Goal: Information Seeking & Learning: Learn about a topic

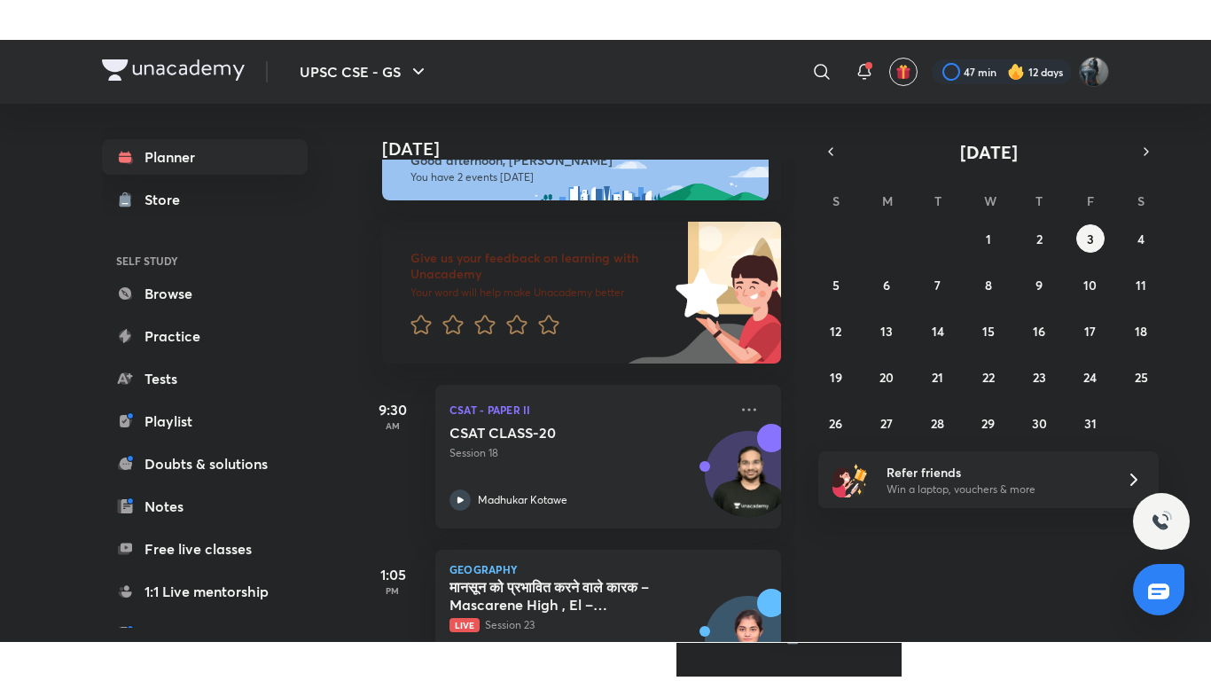
scroll to position [121, 0]
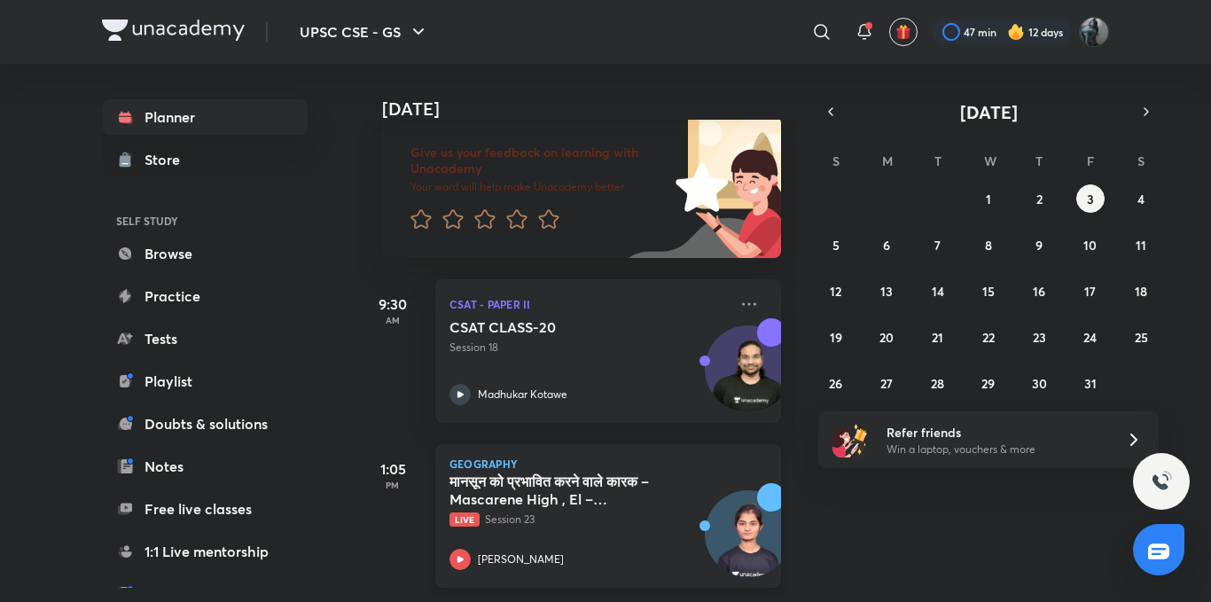
click at [470, 549] on icon at bounding box center [460, 559] width 21 height 21
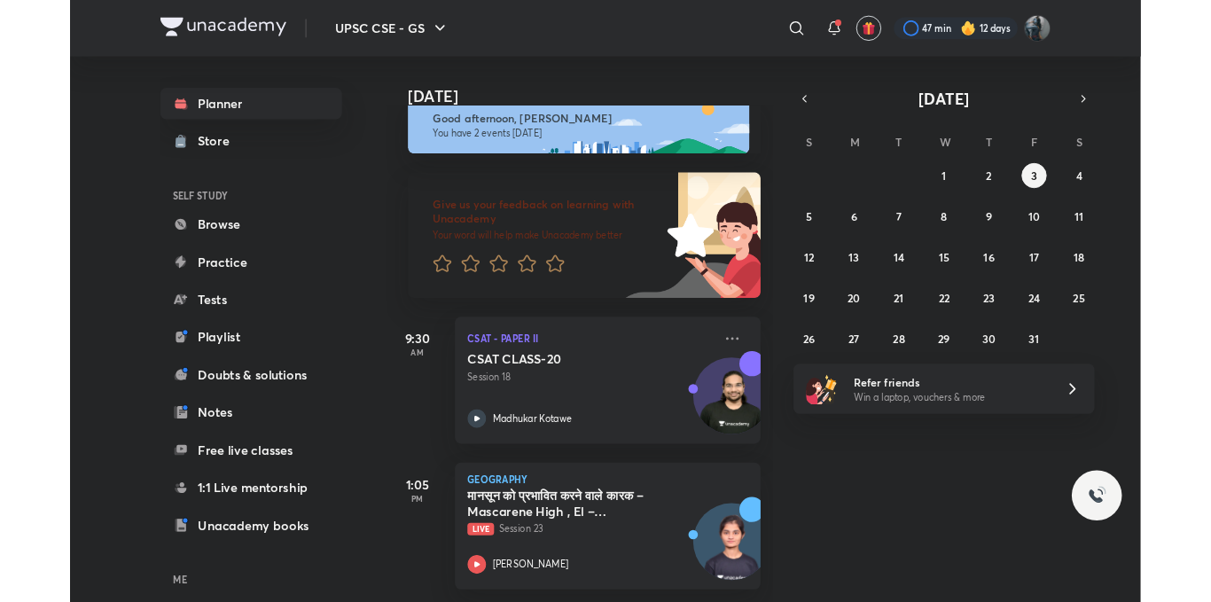
scroll to position [42, 0]
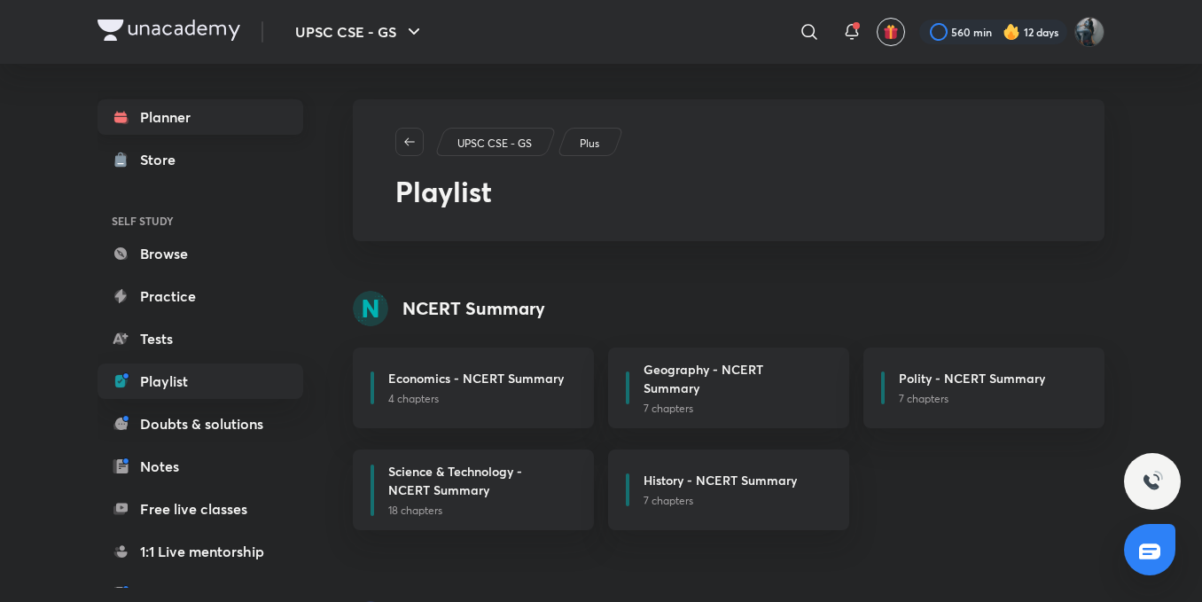
click at [191, 133] on link "Planner" at bounding box center [201, 116] width 206 height 35
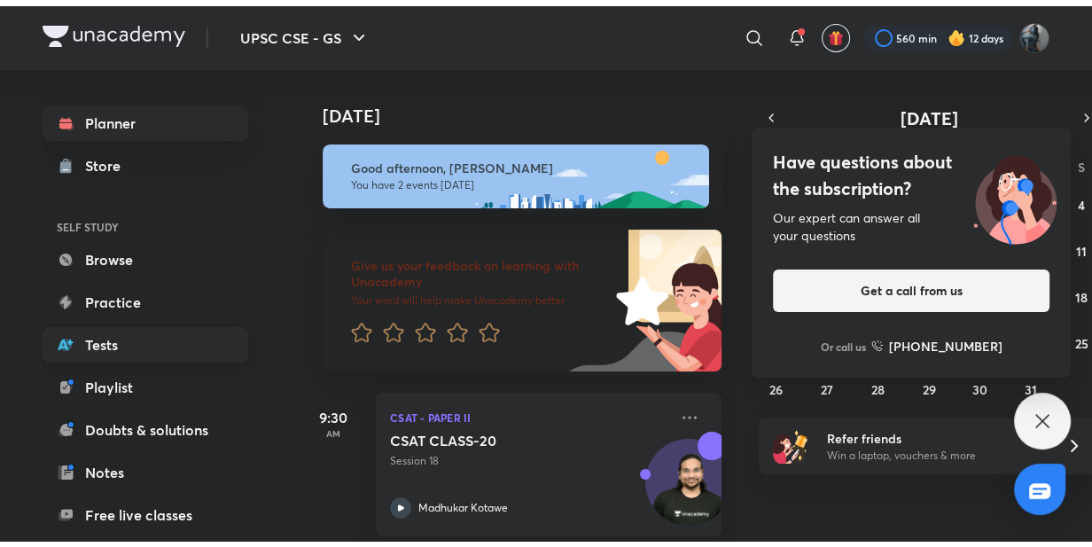
scroll to position [250, 0]
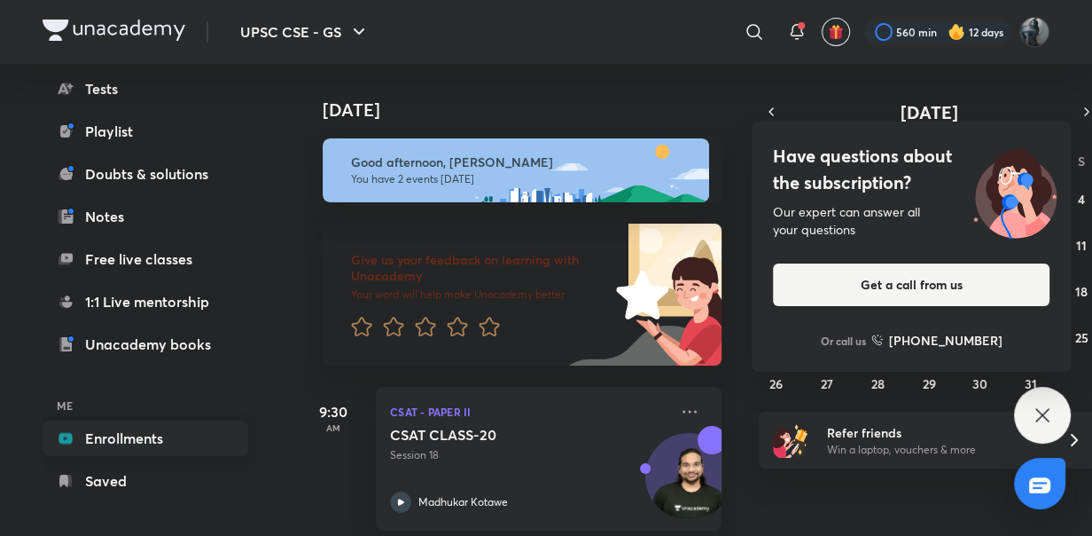
click at [121, 441] on link "Enrollments" at bounding box center [146, 437] width 206 height 35
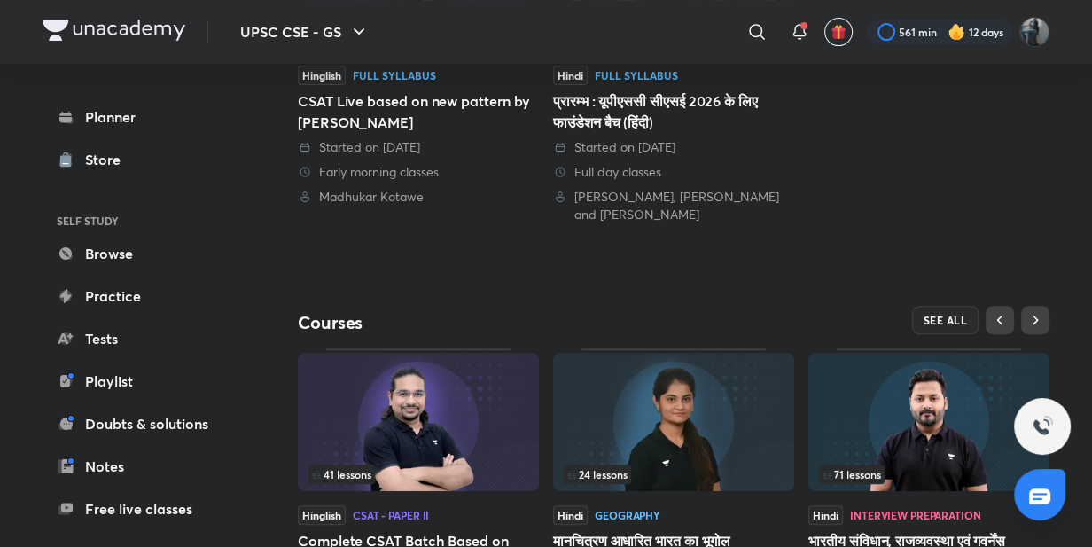
scroll to position [673, 0]
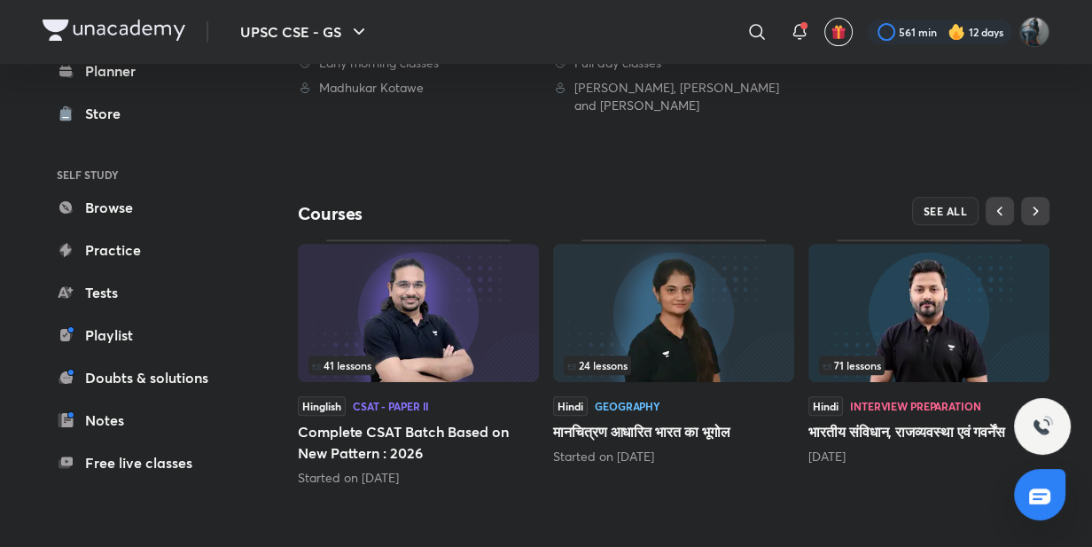
click at [922, 360] on div "71 lessons" at bounding box center [929, 366] width 220 height 20
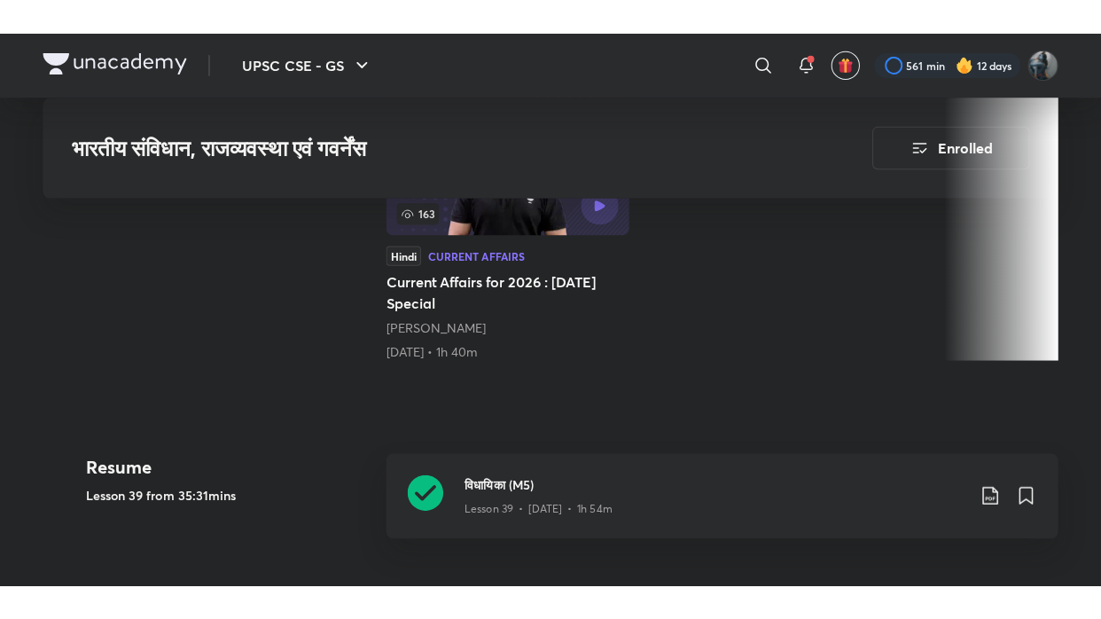
scroll to position [607, 0]
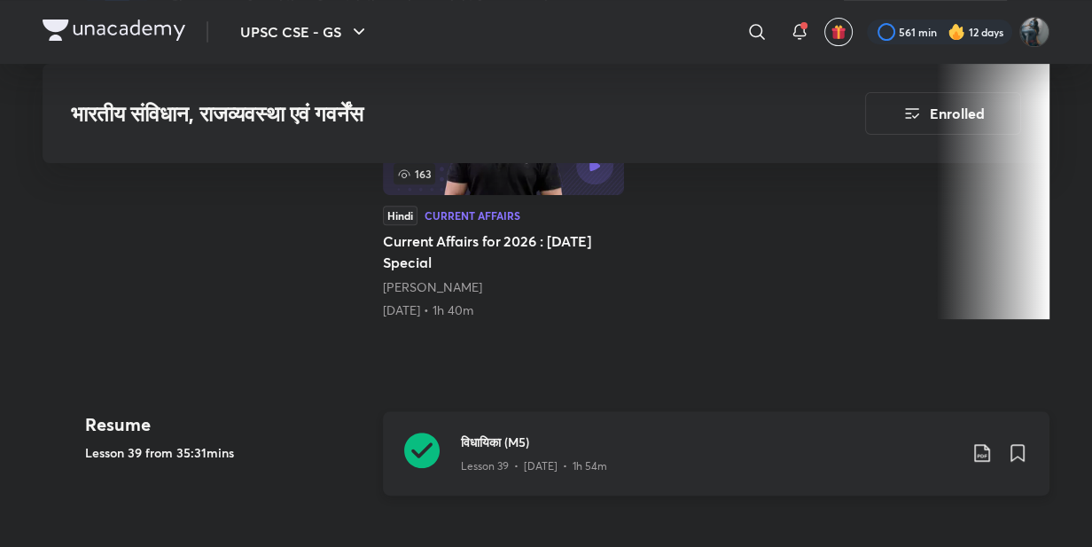
click at [427, 452] on icon at bounding box center [421, 450] width 35 height 35
